Goal: Task Accomplishment & Management: Use online tool/utility

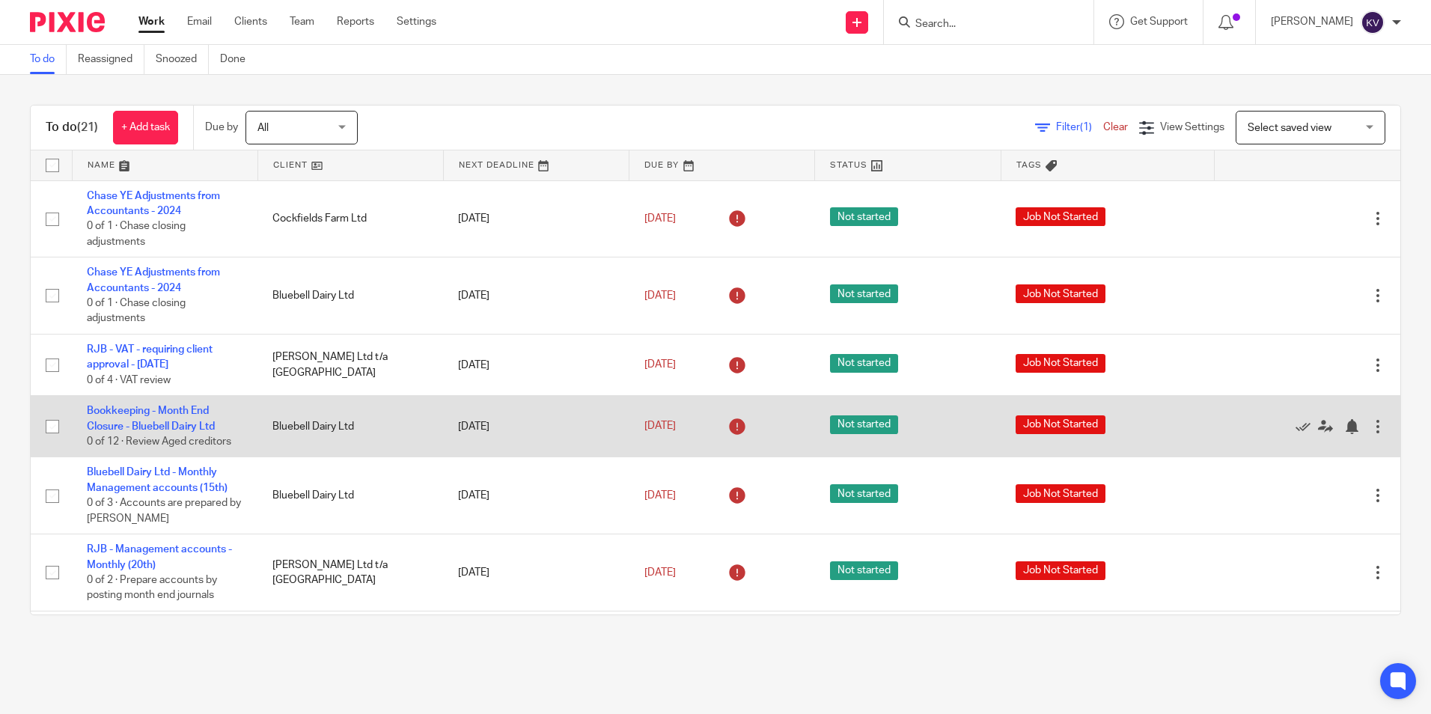
scroll to position [299, 0]
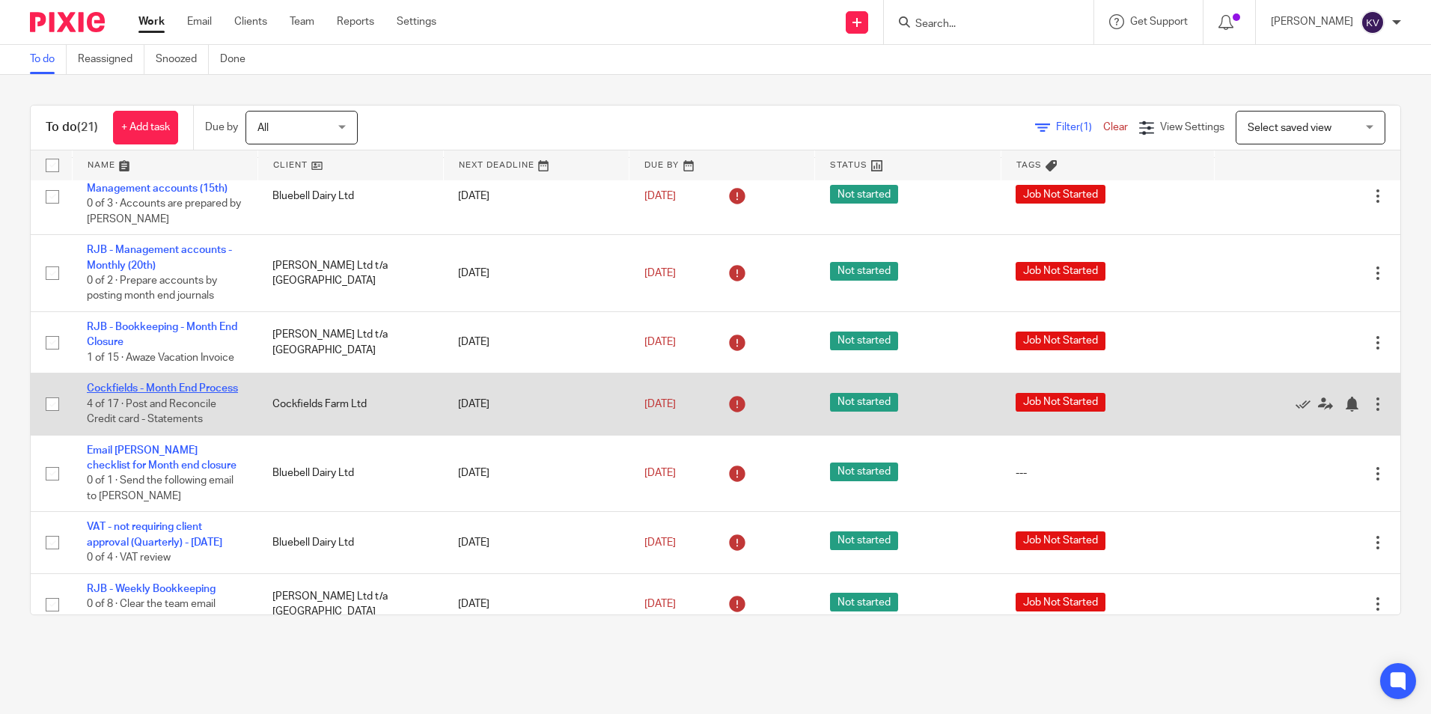
click at [112, 390] on link "Cockfields - Month End Process" at bounding box center [162, 388] width 151 height 10
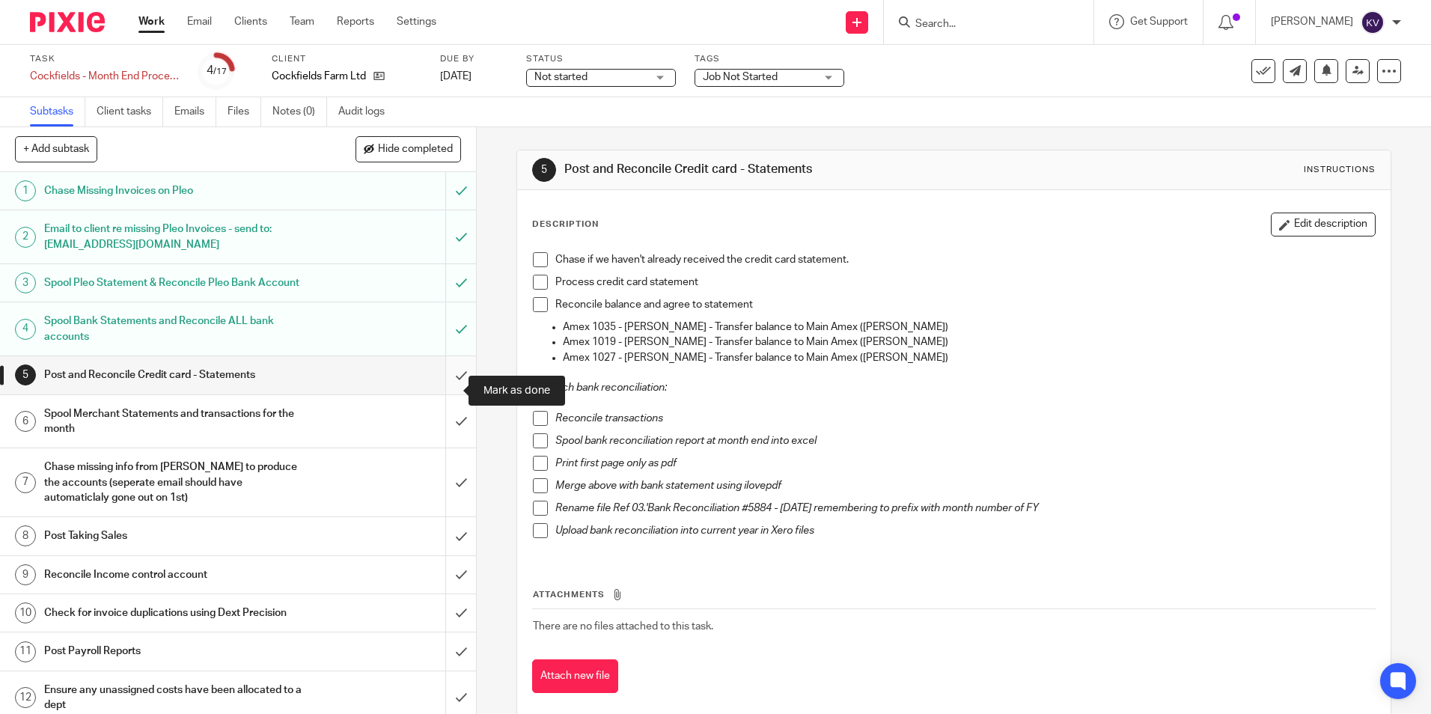
click at [441, 389] on input "submit" at bounding box center [238, 374] width 476 height 37
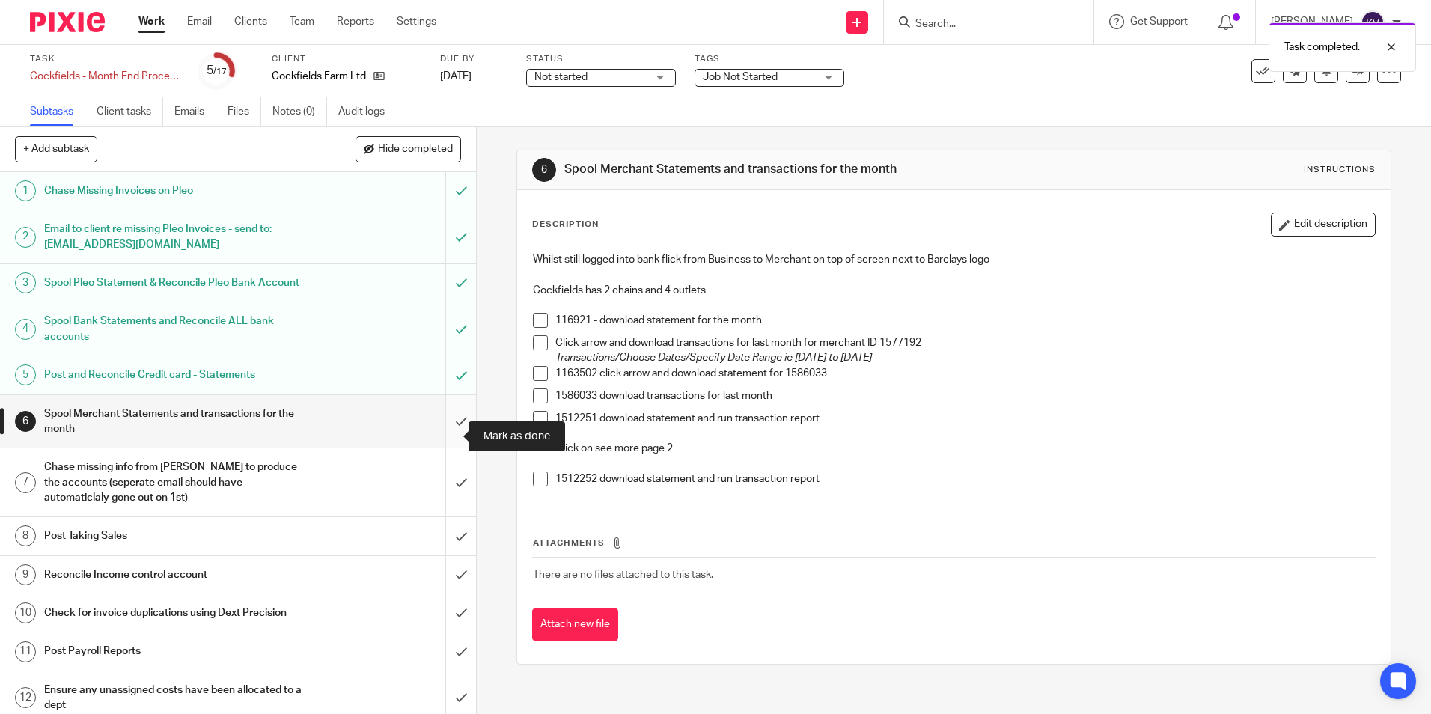
click at [442, 446] on input "submit" at bounding box center [238, 421] width 476 height 53
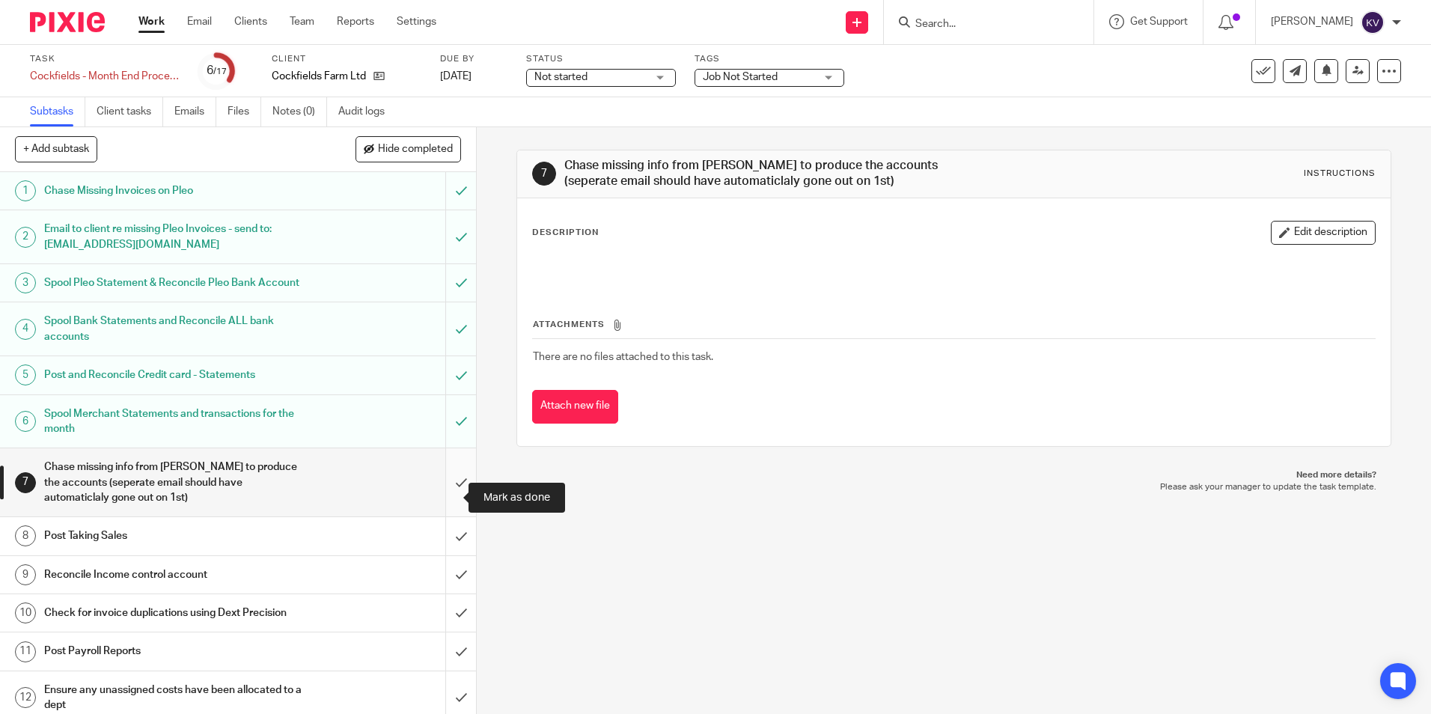
click at [445, 495] on input "submit" at bounding box center [238, 482] width 476 height 68
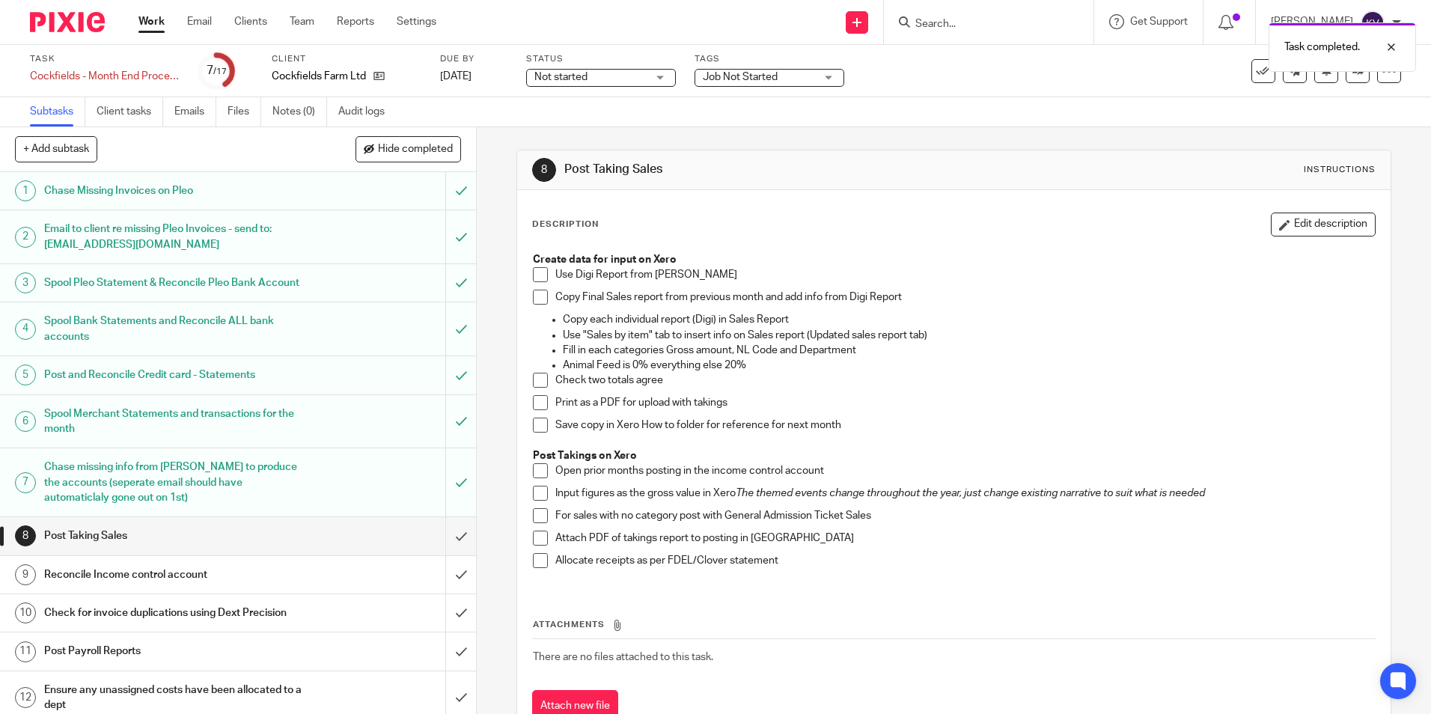
scroll to position [234, 0]
